Goal: Task Accomplishment & Management: Complete application form

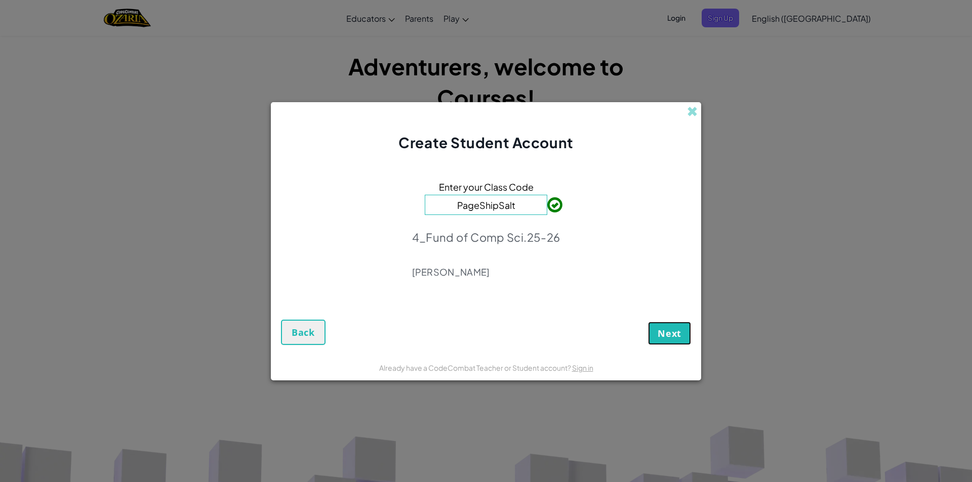
click at [660, 328] on span "Next" at bounding box center [670, 334] width 24 height 12
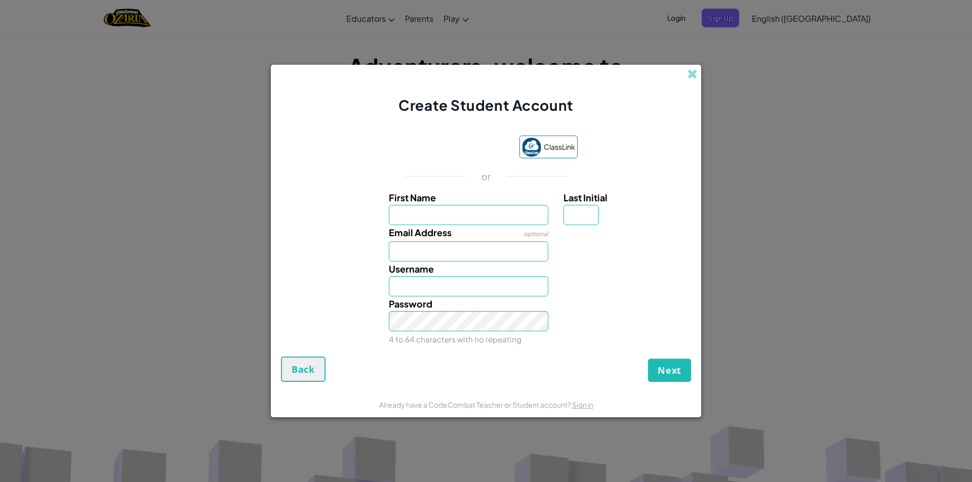
click at [441, 156] on iframe at bounding box center [451, 148] width 125 height 22
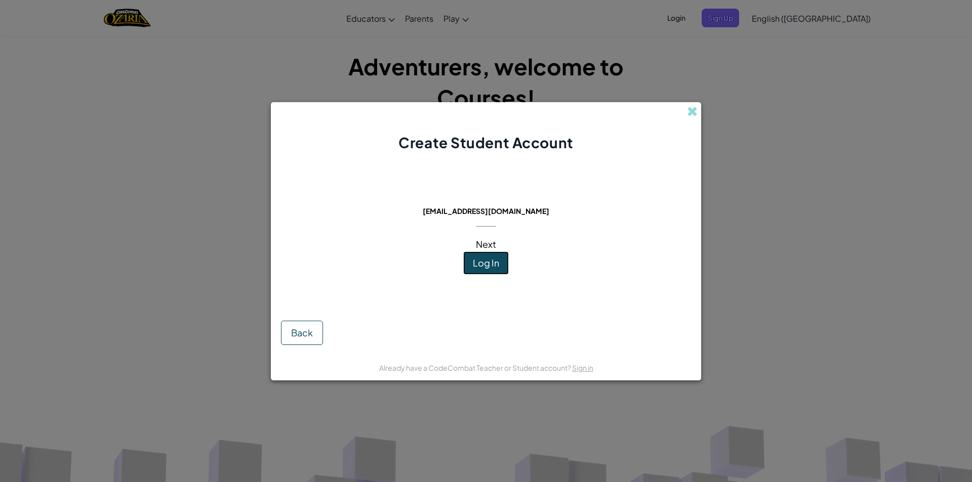
click at [496, 261] on span "Log In" at bounding box center [486, 263] width 26 height 12
